Goal: Task Accomplishment & Management: Manage account settings

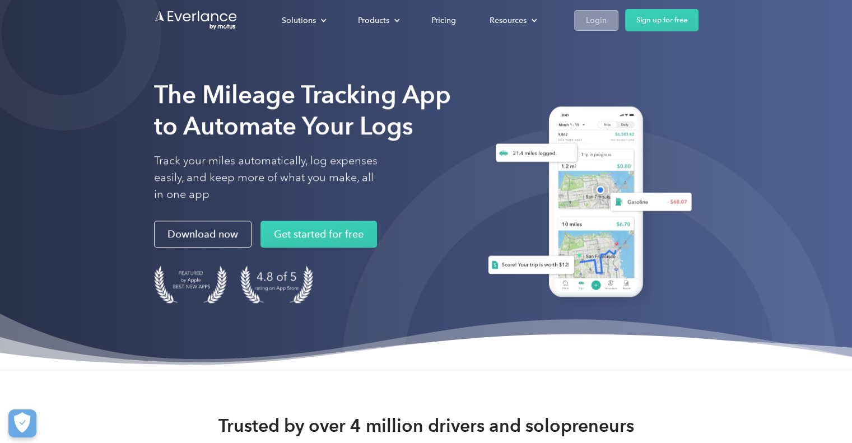
click at [591, 18] on div "Login" at bounding box center [596, 20] width 21 height 14
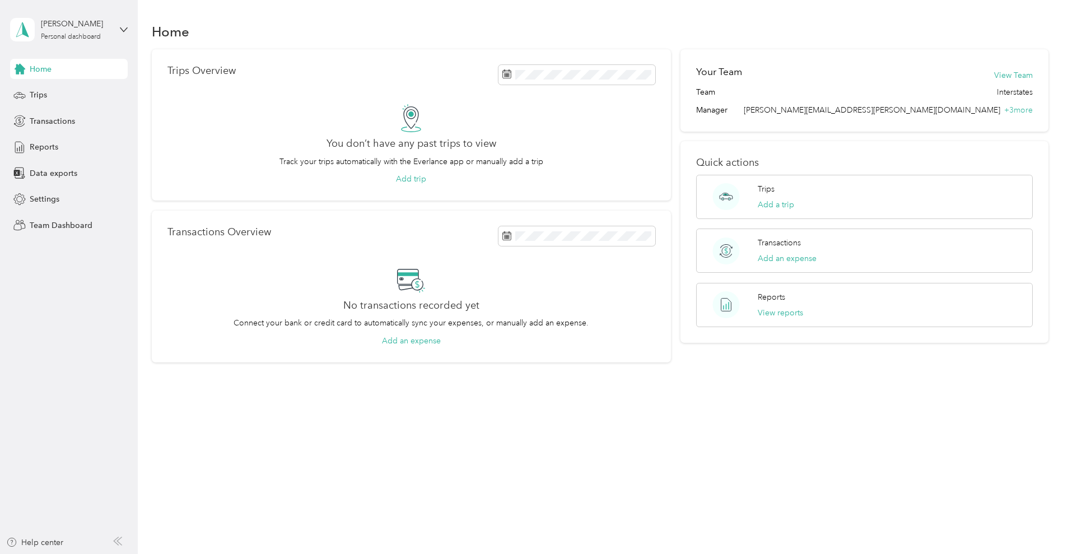
click at [123, 34] on div "[PERSON_NAME] Personal dashboard" at bounding box center [69, 29] width 118 height 39
click at [54, 89] on div "Team dashboard" at bounding box center [50, 91] width 60 height 12
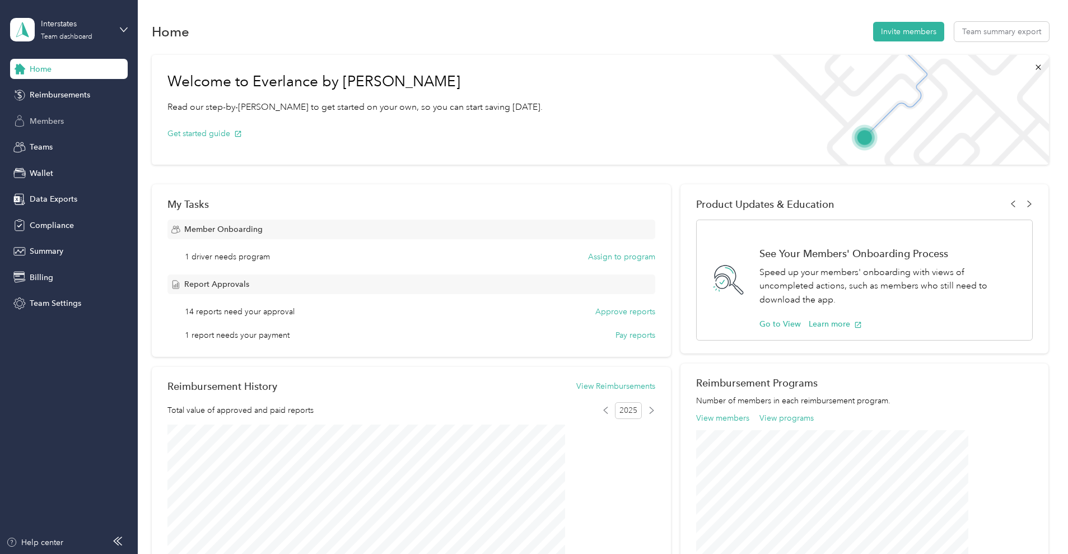
click at [61, 122] on span "Members" at bounding box center [47, 121] width 34 height 12
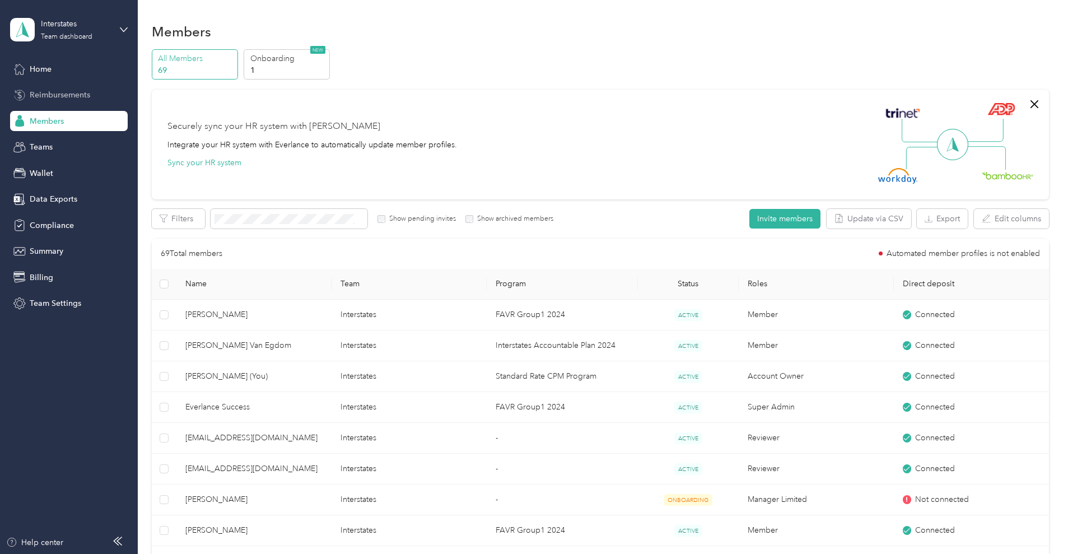
click at [54, 96] on span "Reimbursements" at bounding box center [60, 95] width 61 height 12
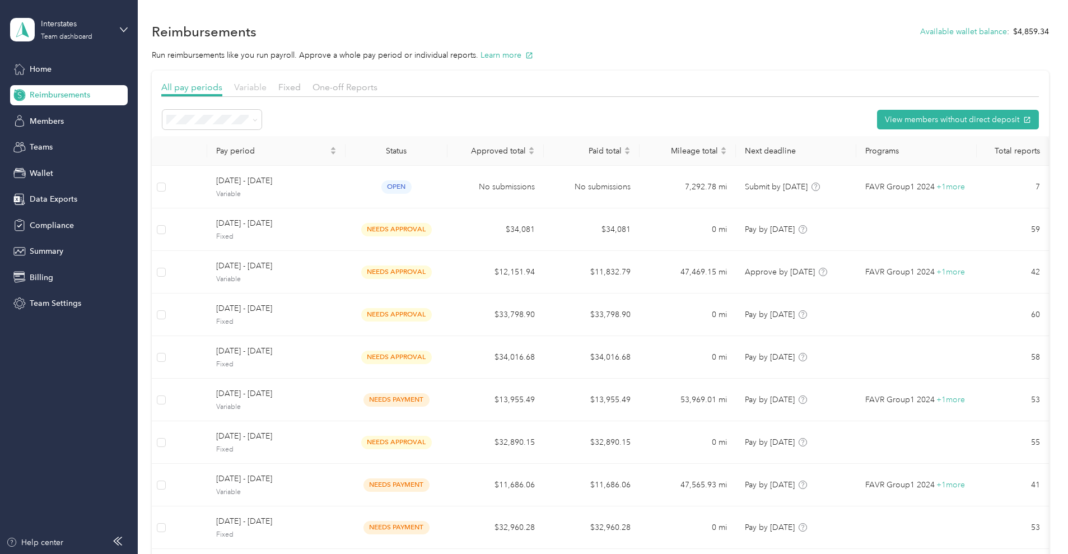
click at [267, 89] on span "Variable" at bounding box center [250, 87] width 32 height 11
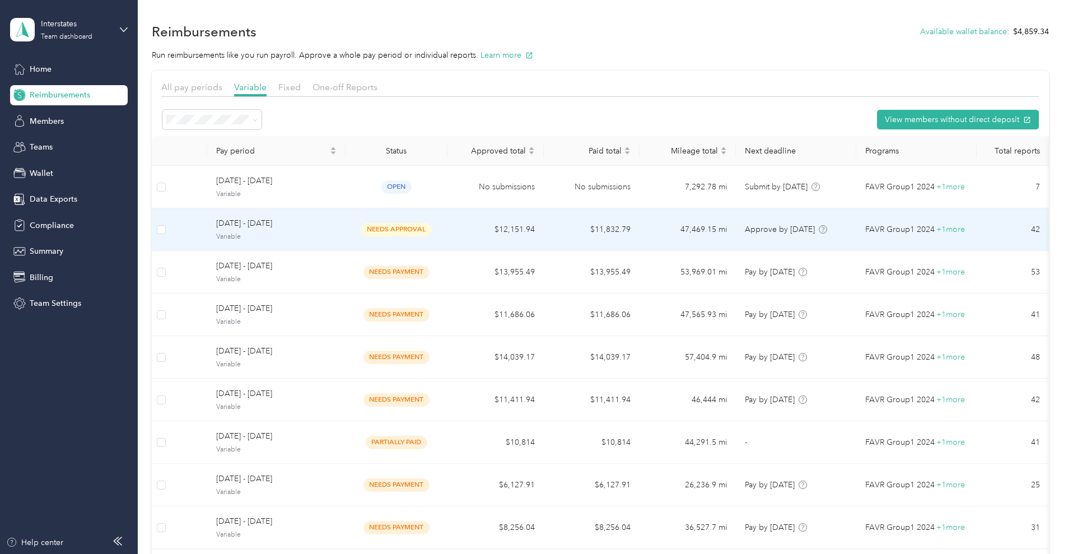
click at [337, 217] on span "[DATE] - [DATE]" at bounding box center [276, 223] width 120 height 12
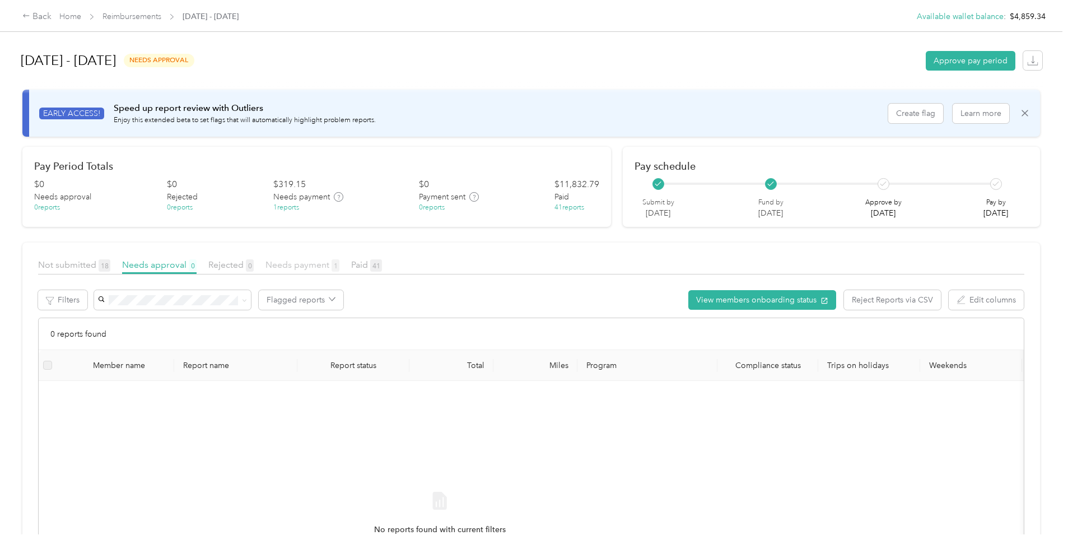
click at [340, 263] on span "Needs payment 1" at bounding box center [303, 264] width 74 height 11
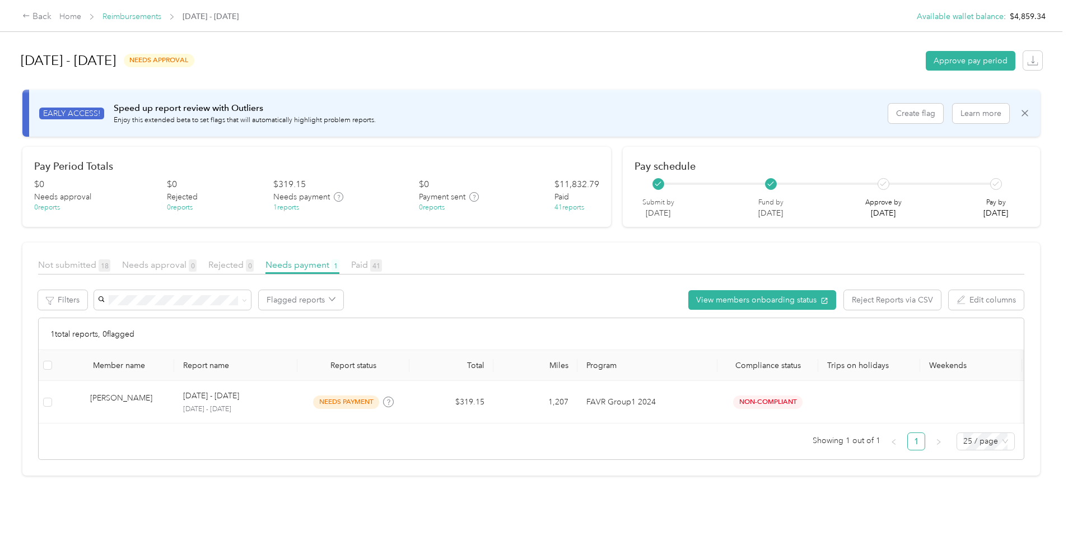
click at [161, 15] on link "Reimbursements" at bounding box center [132, 17] width 59 height 10
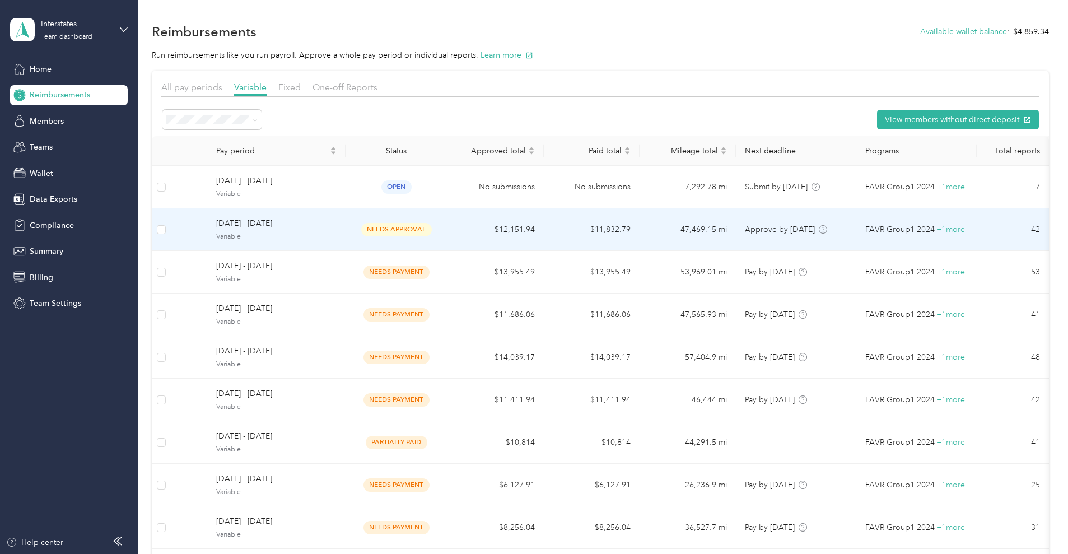
click at [327, 221] on span "[DATE] - [DATE]" at bounding box center [276, 223] width 120 height 12
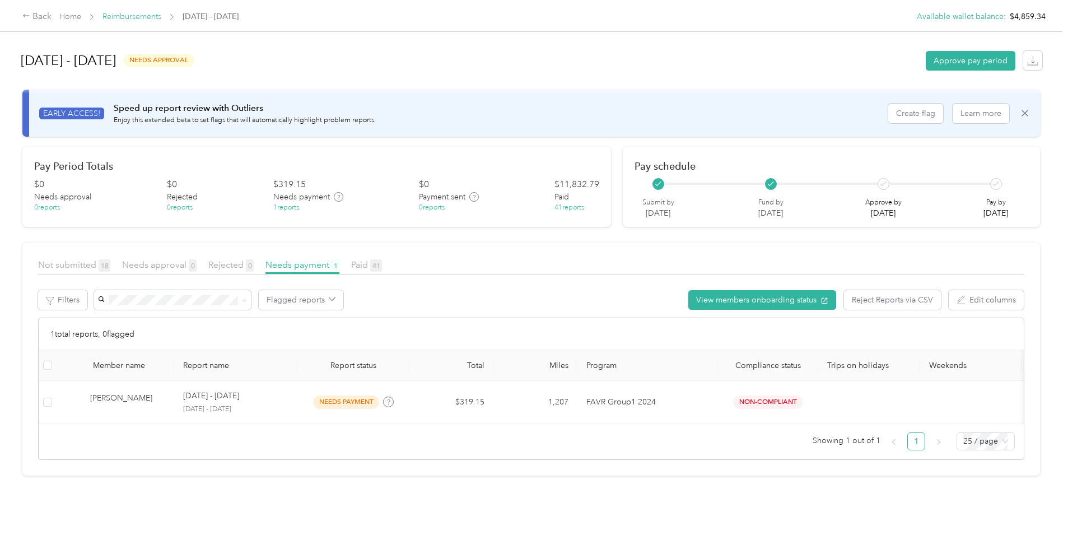
click at [161, 18] on link "Reimbursements" at bounding box center [132, 17] width 59 height 10
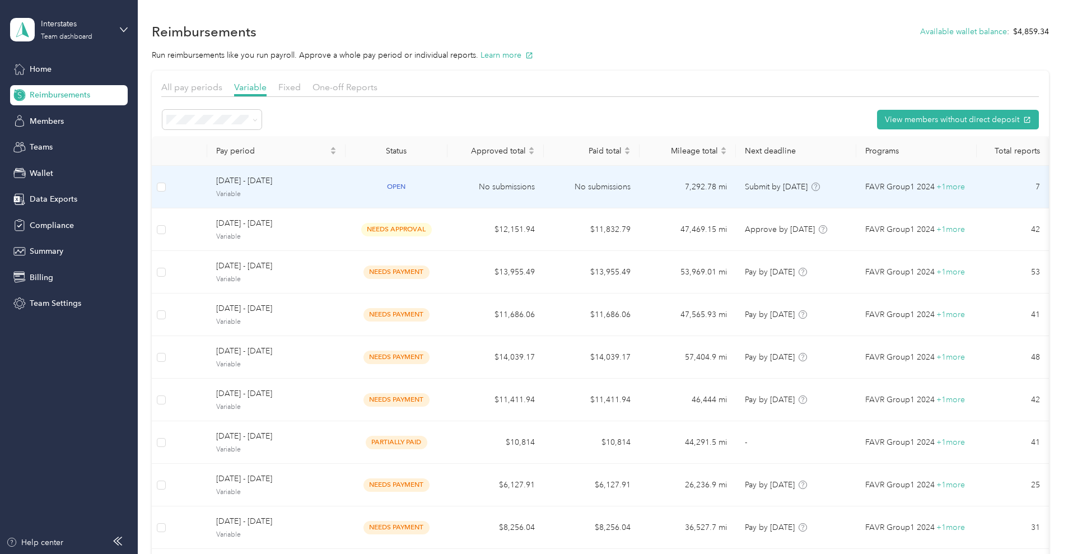
click at [327, 187] on span "[DATE] - [DATE]" at bounding box center [276, 181] width 120 height 12
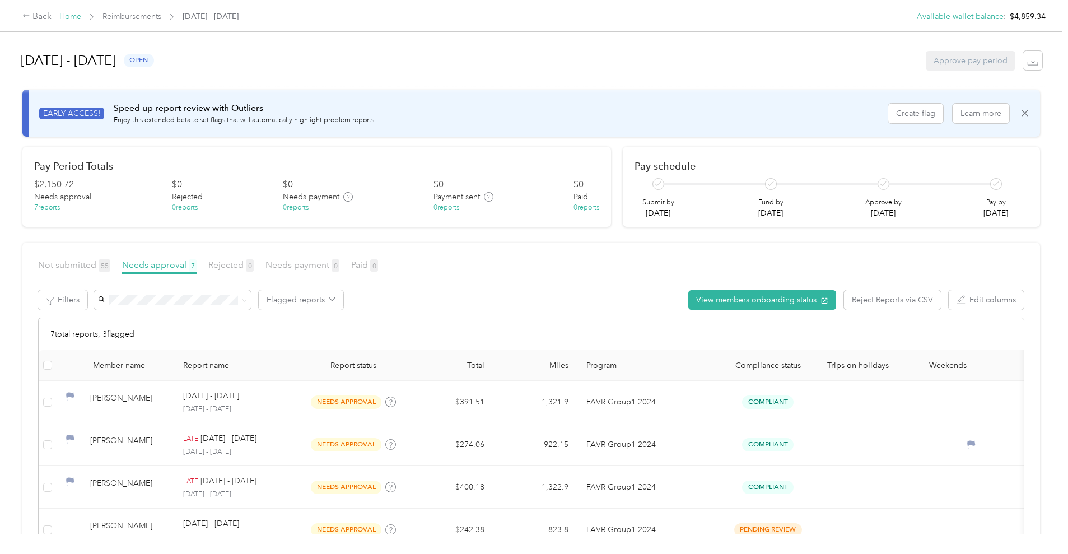
click at [81, 15] on link "Home" at bounding box center [70, 17] width 22 height 10
